Goal: Find specific page/section: Find specific page/section

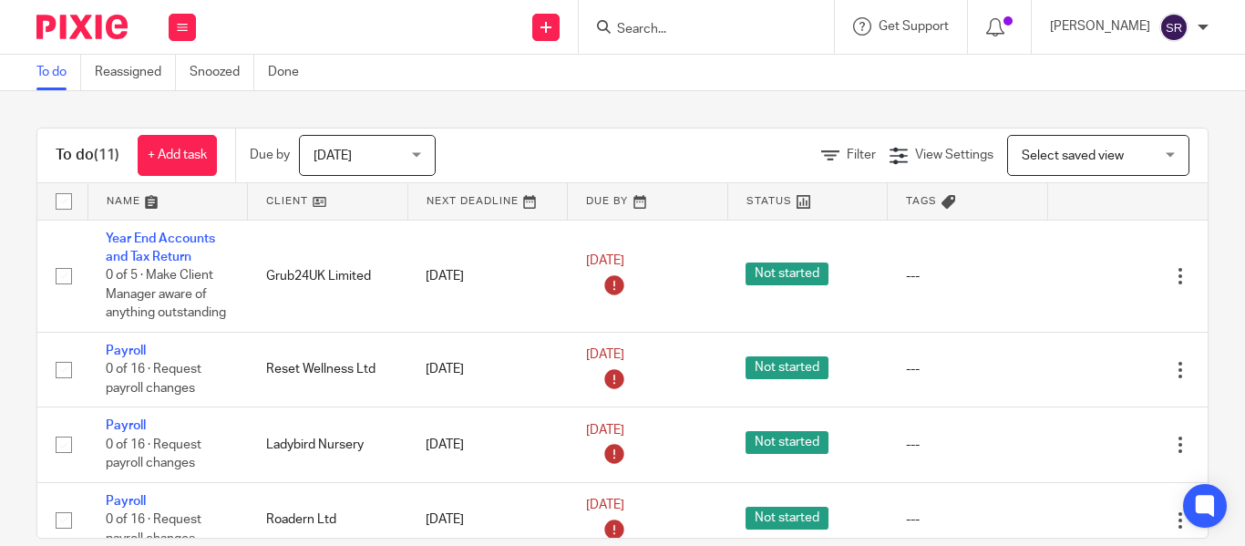
click at [615, 31] on input "Search" at bounding box center [697, 30] width 164 height 16
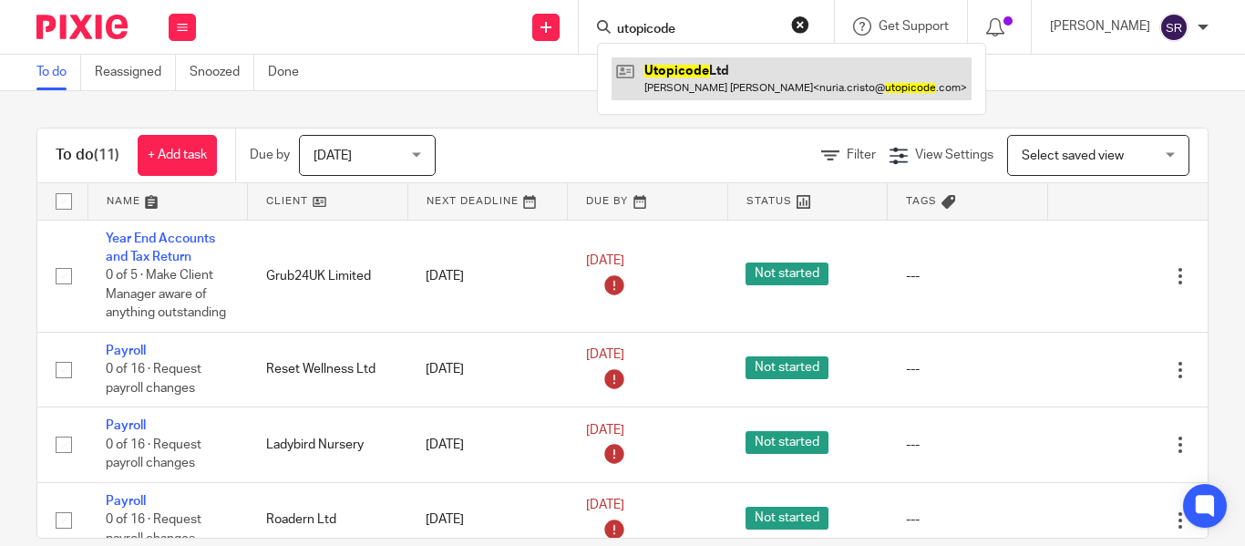
type input "utopicode"
click at [638, 63] on link at bounding box center [792, 78] width 360 height 42
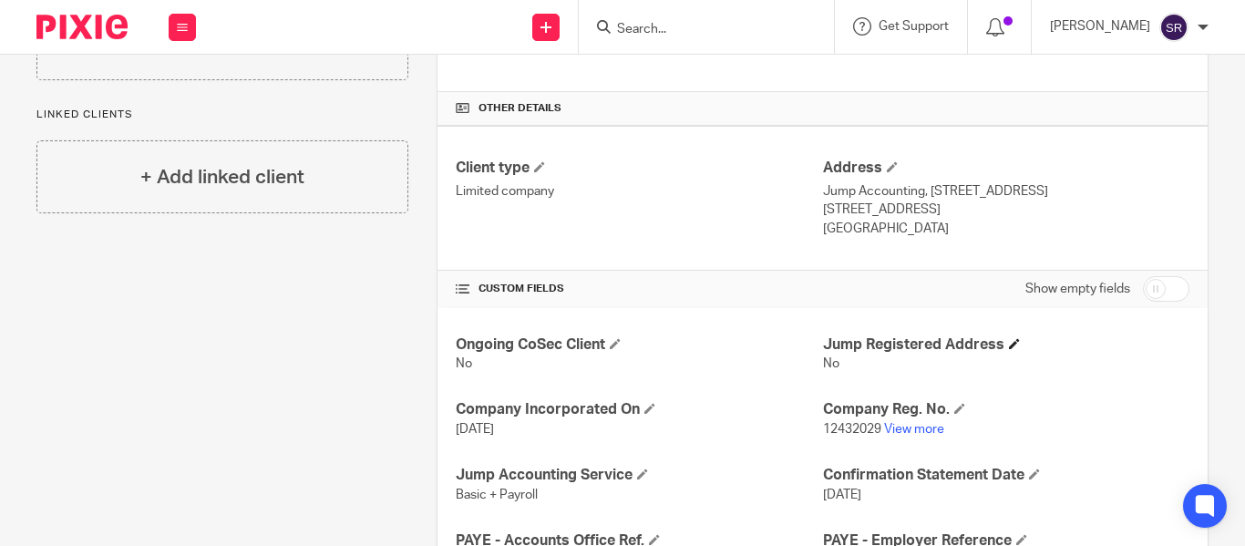
scroll to position [440, 0]
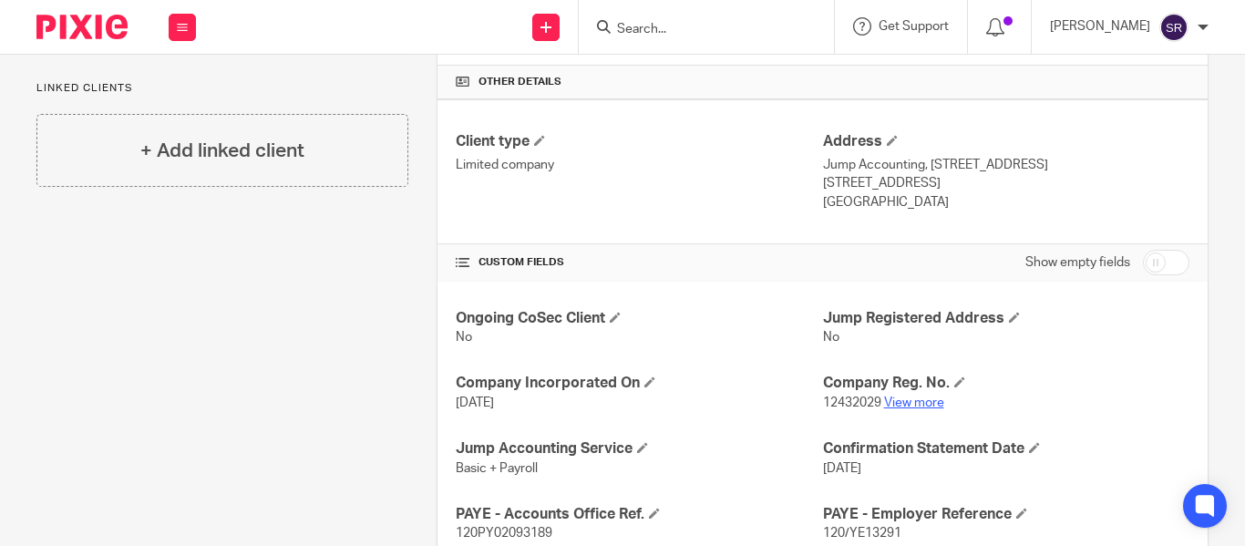
click at [891, 407] on link "View more" at bounding box center [914, 402] width 60 height 13
